Goal: Navigation & Orientation: Find specific page/section

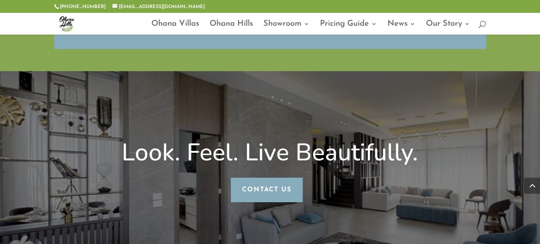
scroll to position [3494, 0]
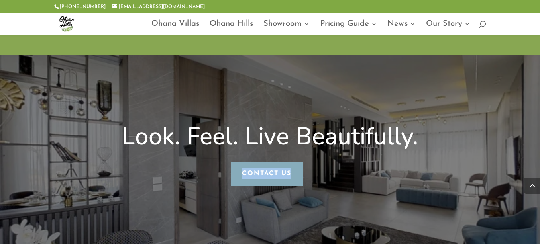
drag, startPoint x: 306, startPoint y: 117, endPoint x: 198, endPoint y: 127, distance: 107.7
click at [198, 127] on div "Look. Feel. Live Beautifully. Contact Us" at bounding box center [270, 154] width 432 height 199
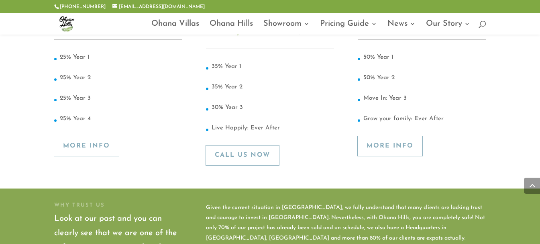
scroll to position [3128, 0]
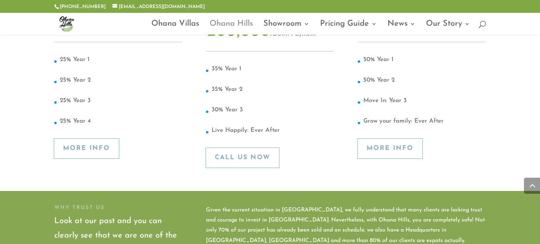
click at [225, 23] on link "Ohana Hills" at bounding box center [231, 28] width 43 height 14
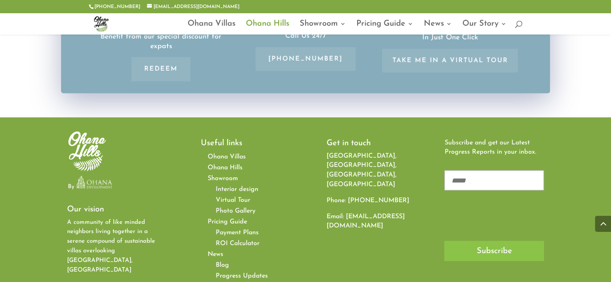
scroll to position [1646, 0]
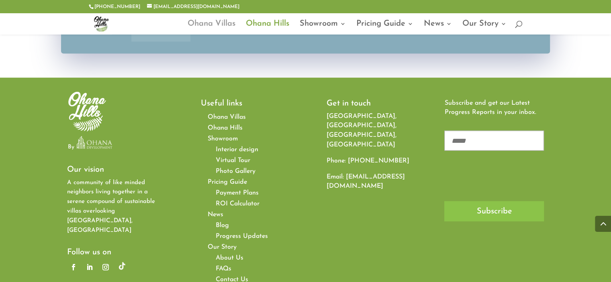
click at [215, 23] on link "Ohana Villas" at bounding box center [212, 28] width 48 height 14
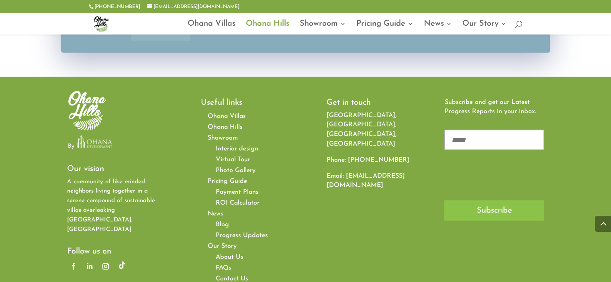
click at [96, 18] on img at bounding box center [101, 24] width 22 height 22
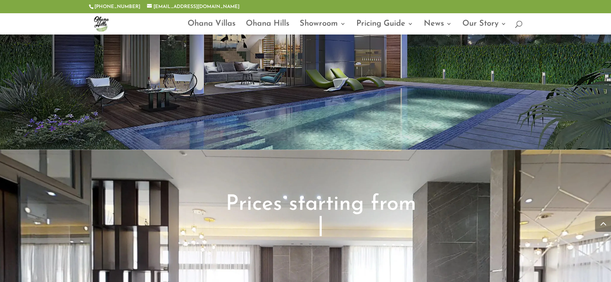
scroll to position [1325, 0]
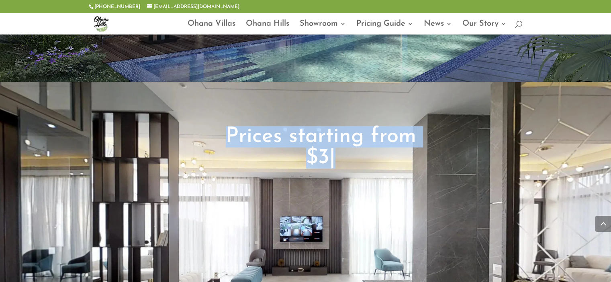
drag, startPoint x: 353, startPoint y: 133, endPoint x: 153, endPoint y: 135, distance: 199.6
click at [157, 133] on div "Prices starting from $390,000 $490,000 $590,000 $3 |" at bounding box center [305, 228] width 611 height 292
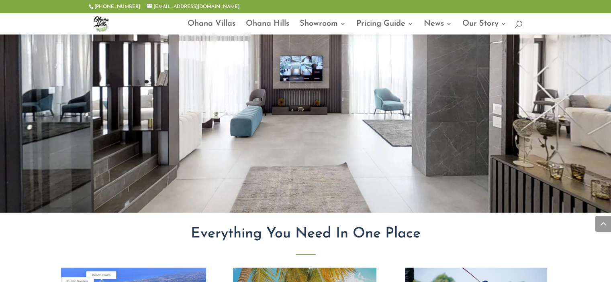
click at [427, 117] on div "Prices starting from $390,000 $490,000 $590,000 $390,000 |" at bounding box center [305, 67] width 611 height 292
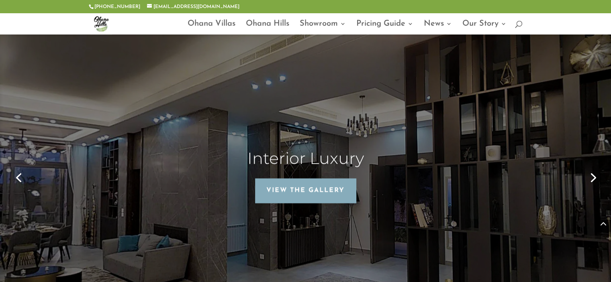
scroll to position [2168, 0]
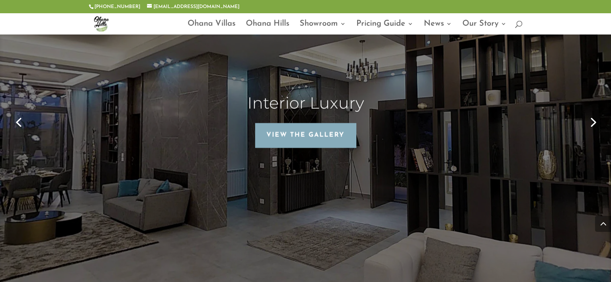
click at [592, 112] on link "Next" at bounding box center [592, 121] width 19 height 19
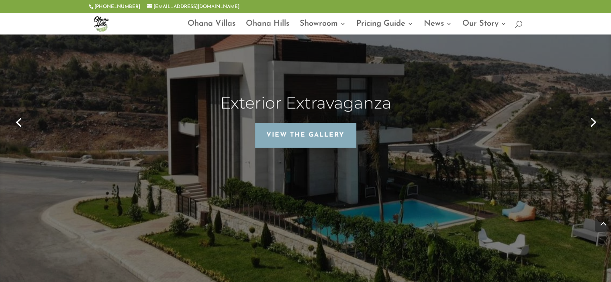
click at [593, 112] on link "Next" at bounding box center [592, 121] width 19 height 19
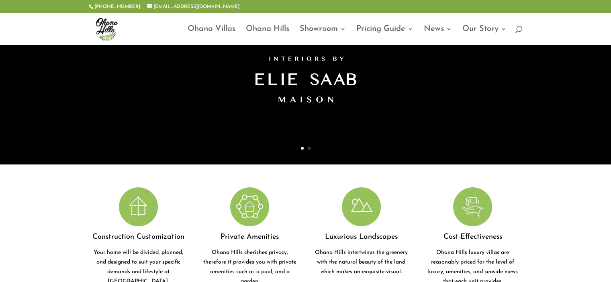
scroll to position [0, 0]
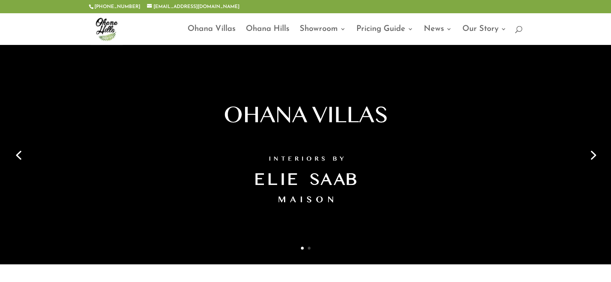
click at [595, 154] on link "Next" at bounding box center [592, 154] width 19 height 19
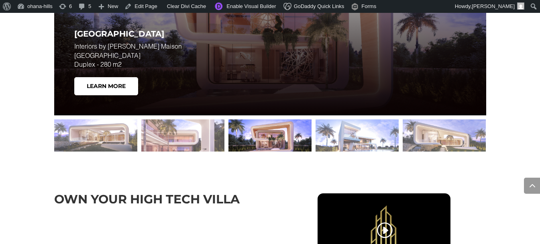
scroll to position [1165, 0]
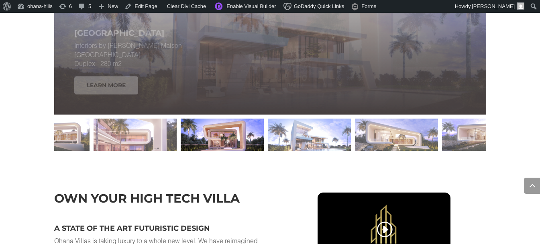
drag, startPoint x: 269, startPoint y: 143, endPoint x: 222, endPoint y: 141, distance: 47.8
click at [222, 141] on div at bounding box center [222, 134] width 83 height 32
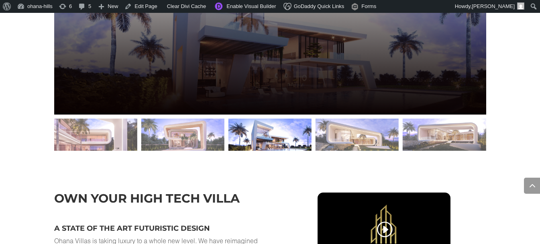
click at [302, 142] on div at bounding box center [269, 134] width 83 height 32
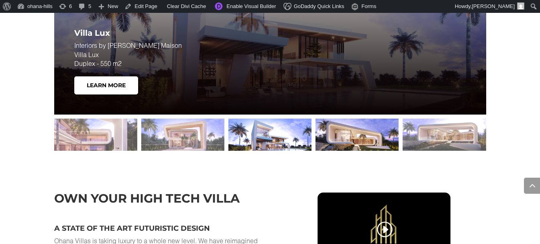
click at [337, 142] on div at bounding box center [357, 134] width 83 height 32
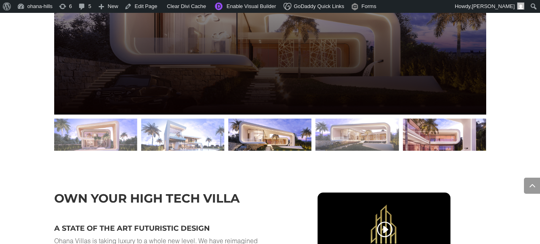
click at [432, 142] on div at bounding box center [444, 134] width 83 height 32
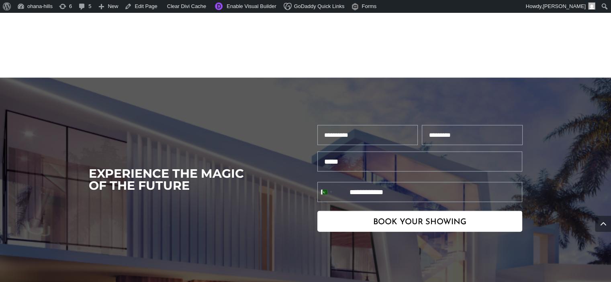
scroll to position [1745, 0]
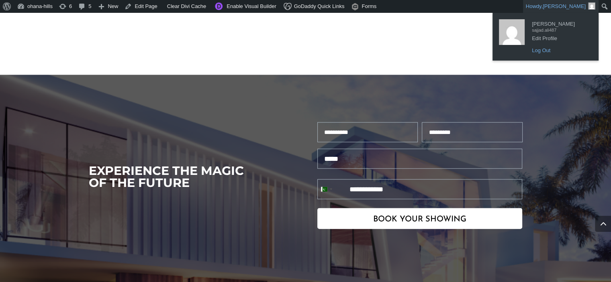
click at [540, 54] on link "Log Out" at bounding box center [560, 50] width 64 height 10
